Goal: Information Seeking & Learning: Check status

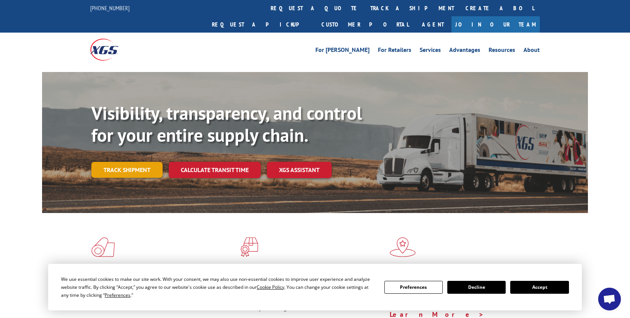
click at [151, 162] on link "Track shipment" at bounding box center [126, 170] width 71 height 16
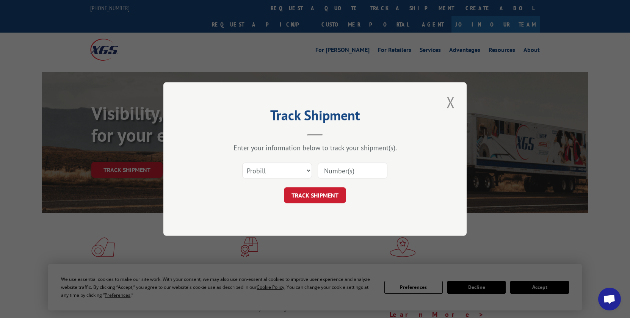
click at [335, 173] on input at bounding box center [353, 171] width 70 height 16
paste input "17401774"
type input "17401774"
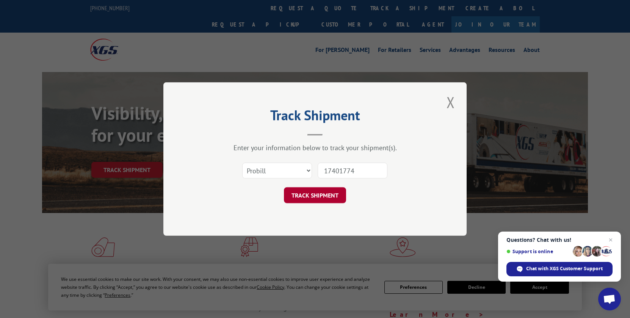
click at [335, 192] on button "TRACK SHIPMENT" at bounding box center [315, 195] width 62 height 16
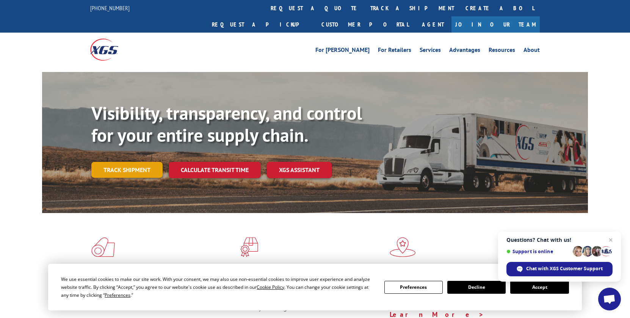
click at [130, 162] on link "Track shipment" at bounding box center [126, 170] width 71 height 16
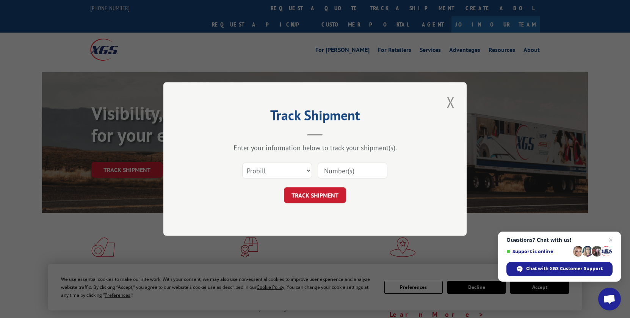
click at [334, 174] on input at bounding box center [353, 171] width 70 height 16
type input "17401784"
click at [338, 189] on button "TRACK SHIPMENT" at bounding box center [315, 195] width 62 height 16
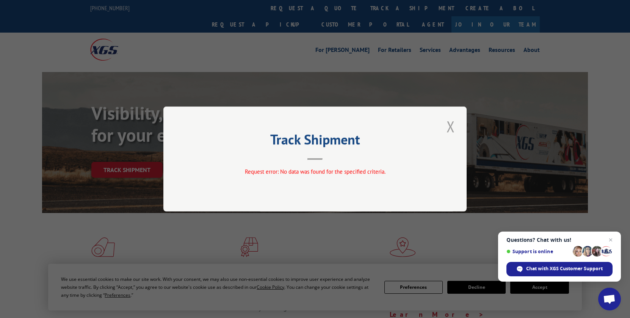
click at [453, 131] on button "Close modal" at bounding box center [451, 126] width 13 height 21
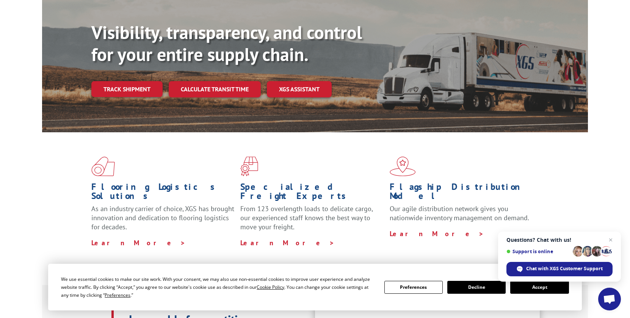
scroll to position [82, 0]
